Goal: Task Accomplishment & Management: Use online tool/utility

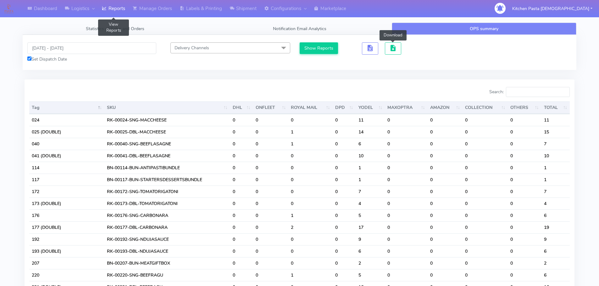
click at [112, 9] on link "Reports" at bounding box center [113, 8] width 31 height 17
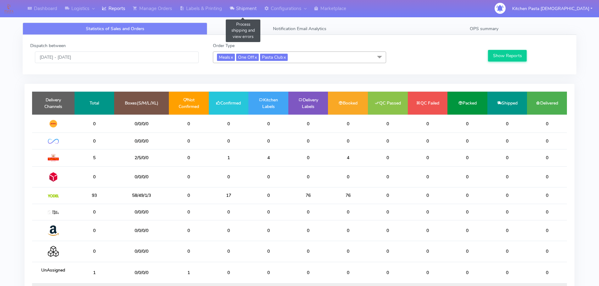
click at [240, 9] on link "Shipment" at bounding box center [243, 8] width 35 height 17
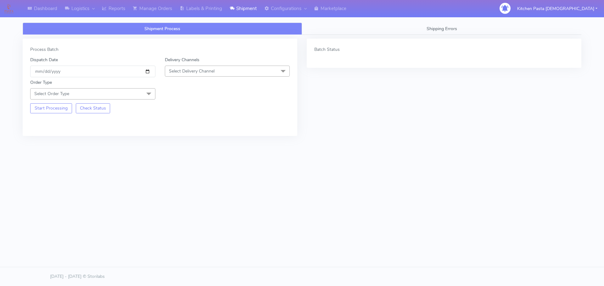
click at [212, 71] on span "Select Delivery Channel" at bounding box center [192, 71] width 46 height 6
click at [188, 148] on li "MaxOptra" at bounding box center [227, 152] width 125 height 10
click at [227, 73] on span "MaxOptra x" at bounding box center [227, 72] width 125 height 12
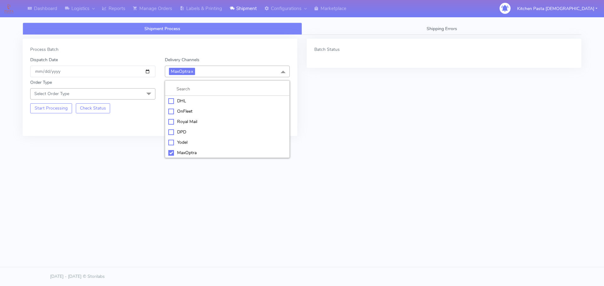
click at [184, 140] on div "Yodel" at bounding box center [227, 142] width 118 height 7
drag, startPoint x: 118, startPoint y: 94, endPoint x: 93, endPoint y: 114, distance: 32.3
click at [120, 94] on span "Select Order Type" at bounding box center [92, 93] width 125 height 11
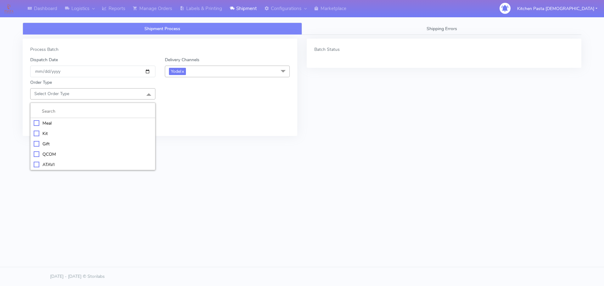
click at [61, 132] on div "Kit" at bounding box center [93, 134] width 118 height 7
checkbox input "true"
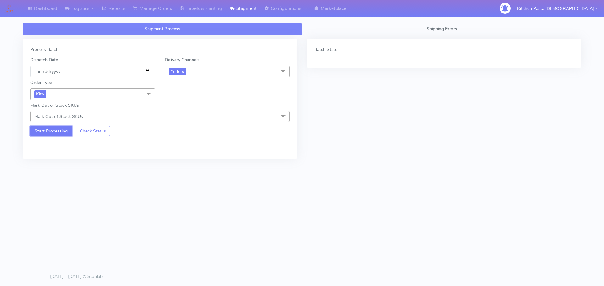
click at [42, 129] on button "Start Processing" at bounding box center [51, 131] width 42 height 10
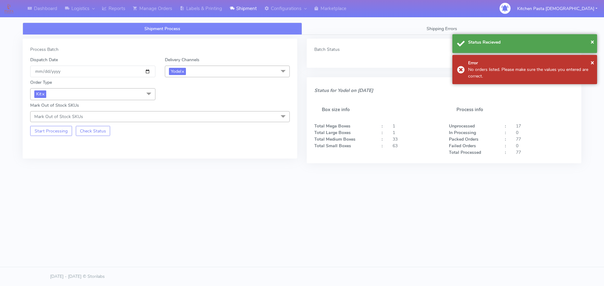
click at [117, 96] on span "Kit x" at bounding box center [92, 94] width 125 height 12
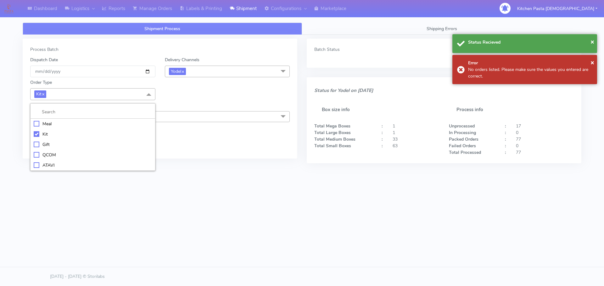
click at [44, 166] on div "ATAVI" at bounding box center [93, 165] width 118 height 7
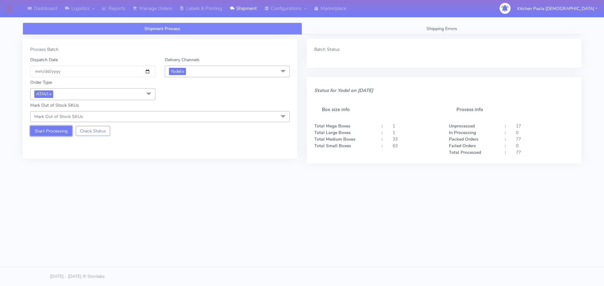
click at [51, 133] on button "Start Processing" at bounding box center [51, 131] width 42 height 10
click at [121, 10] on link "Reports" at bounding box center [113, 8] width 31 height 17
